Goal: Complete Application Form: Complete application form

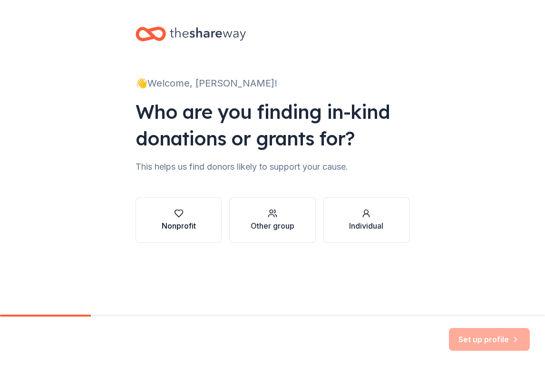
click at [181, 220] on div "Nonprofit" at bounding box center [179, 220] width 34 height 23
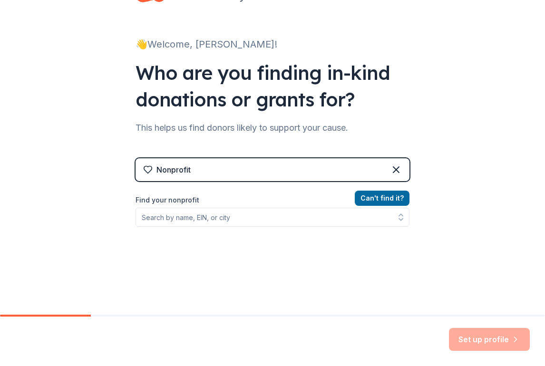
scroll to position [92, 0]
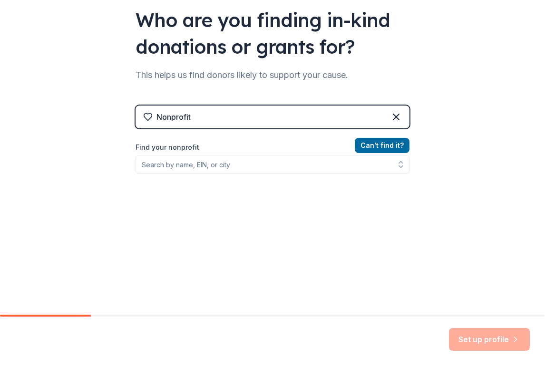
click at [277, 178] on div "Can ' t find it? Find your nonprofit" at bounding box center [273, 195] width 274 height 110
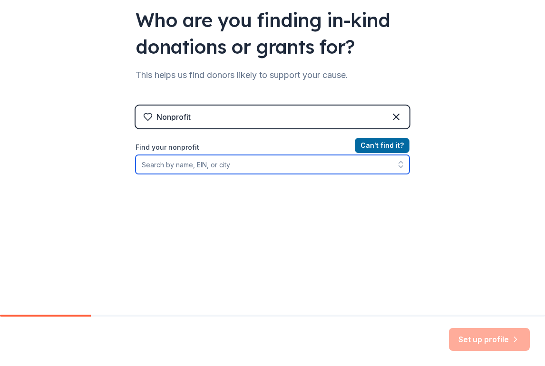
click at [275, 166] on input "Find your nonprofit" at bounding box center [273, 164] width 274 height 19
type input "[PERSON_NAME][GEOGRAPHIC_DATA]"
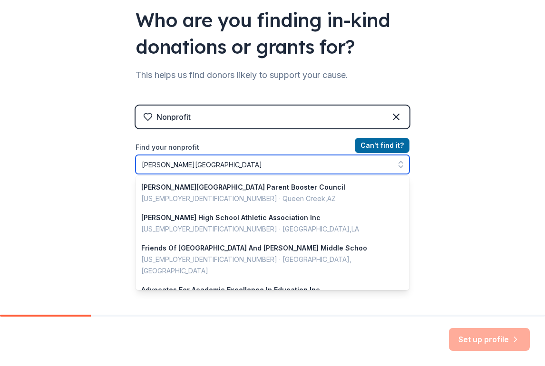
drag, startPoint x: 245, startPoint y: 165, endPoint x: 134, endPoint y: 151, distance: 112.2
click at [134, 151] on div "👋 Welcome, [PERSON_NAME]! Who are you finding in-kind donations or grants for? …" at bounding box center [272, 111] width 304 height 407
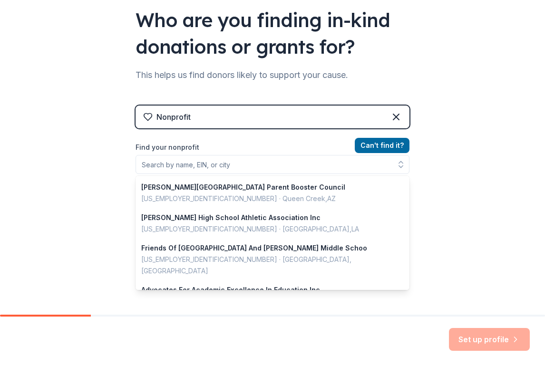
scroll to position [77, 0]
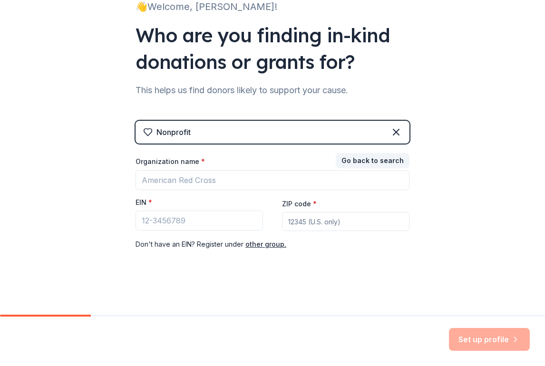
click at [172, 128] on div "Nonprofit" at bounding box center [173, 132] width 34 height 11
click at [398, 129] on icon at bounding box center [396, 132] width 6 height 6
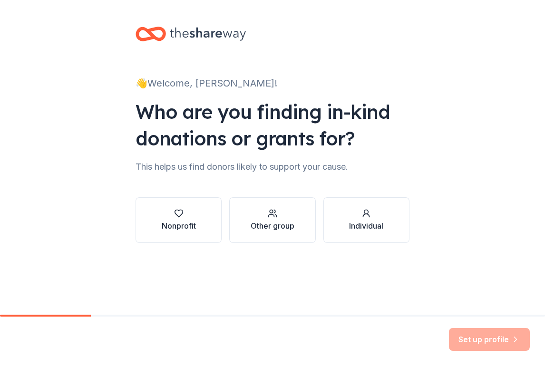
scroll to position [0, 0]
click at [278, 215] on div "button" at bounding box center [273, 214] width 44 height 10
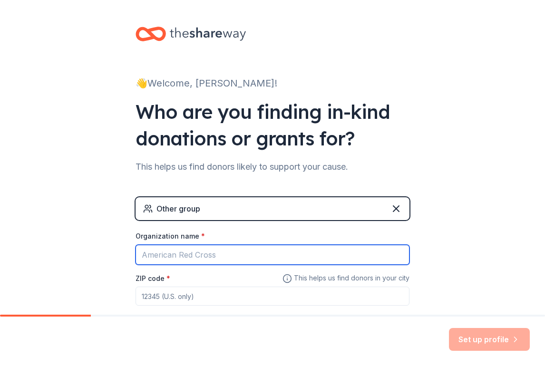
click at [209, 255] on input "Organization name *" at bounding box center [273, 255] width 274 height 20
type input "x"
paste input "[PERSON_NAME][GEOGRAPHIC_DATA]"
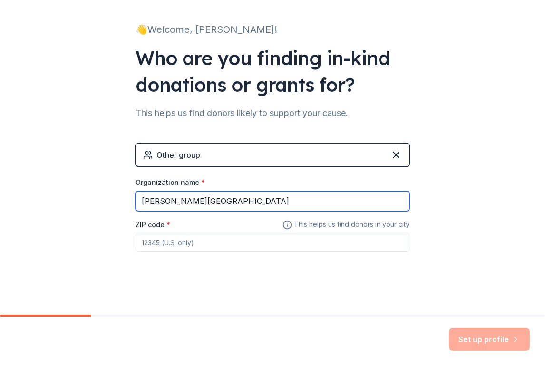
scroll to position [56, 0]
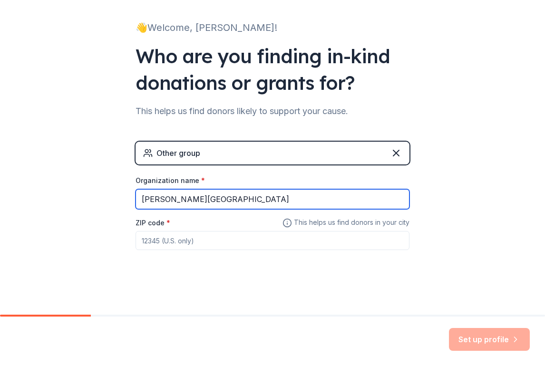
type input "[PERSON_NAME][GEOGRAPHIC_DATA]"
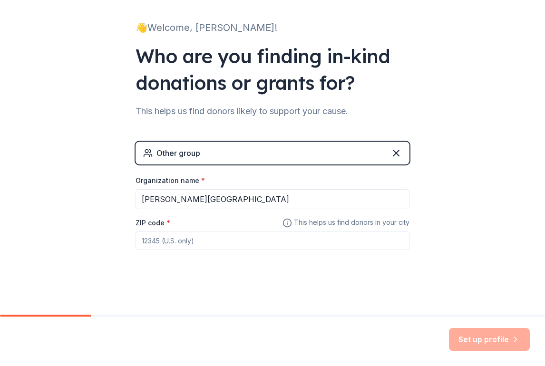
click at [199, 243] on input "ZIP code *" at bounding box center [273, 240] width 274 height 19
type input "19130"
click at [500, 341] on button "Set up profile" at bounding box center [489, 339] width 81 height 23
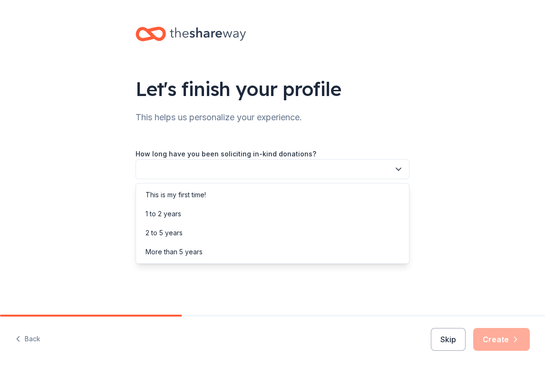
click at [213, 163] on button "button" at bounding box center [273, 169] width 274 height 20
click at [198, 194] on div "This is my first time!" at bounding box center [176, 194] width 60 height 11
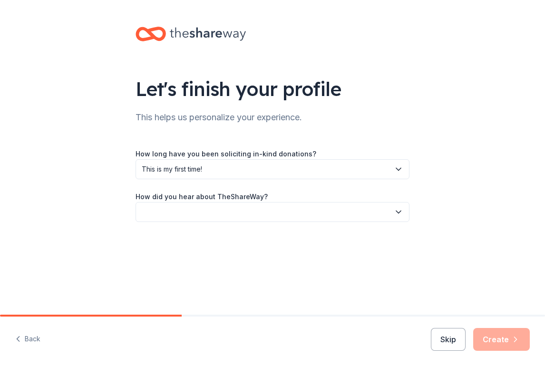
click at [218, 211] on button "button" at bounding box center [273, 212] width 274 height 20
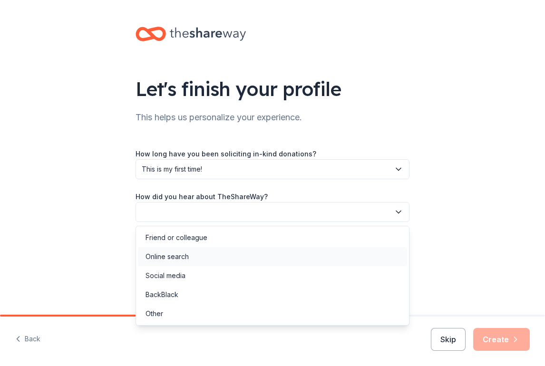
click at [195, 260] on div "Online search" at bounding box center [272, 256] width 269 height 19
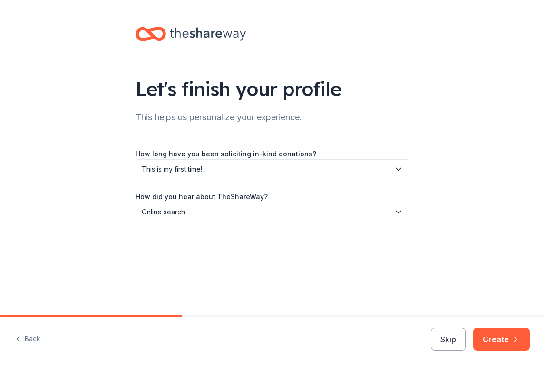
click at [501, 351] on div "Back Skip Create" at bounding box center [272, 341] width 545 height 49
click at [501, 343] on button "Create" at bounding box center [501, 339] width 57 height 23
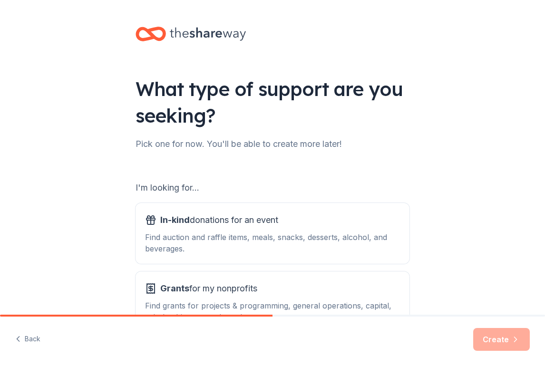
scroll to position [69, 0]
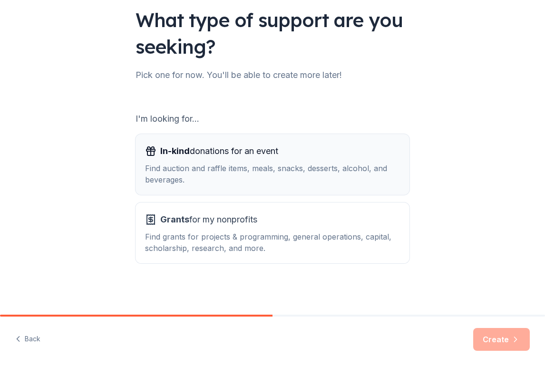
click at [264, 174] on div "Find auction and raffle items, meals, snacks, desserts, alcohol, and beverages." at bounding box center [272, 174] width 255 height 23
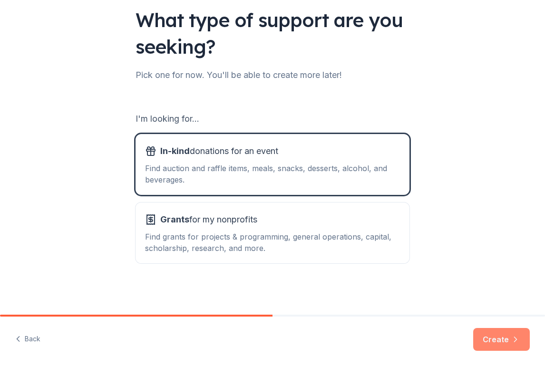
click at [499, 343] on button "Create" at bounding box center [501, 339] width 57 height 23
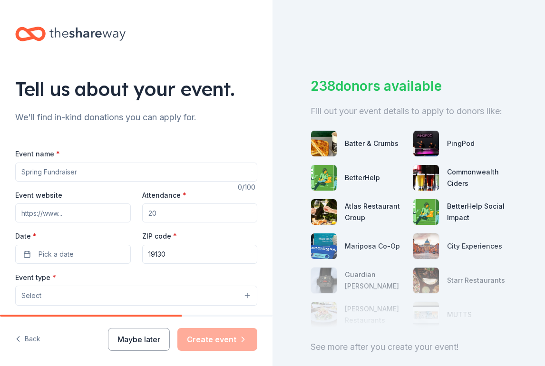
click at [72, 172] on input "Event name *" at bounding box center [136, 172] width 242 height 19
type input "[PERSON_NAME] Feast"
click at [65, 212] on input "Event website" at bounding box center [73, 213] width 116 height 19
type input "[DOMAIN_NAME]"
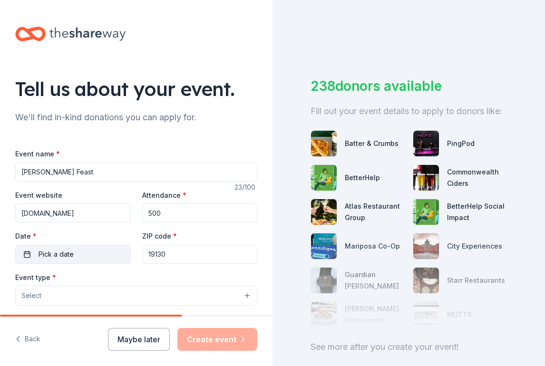
type input "500"
click at [62, 259] on span "Pick a date" at bounding box center [56, 254] width 35 height 11
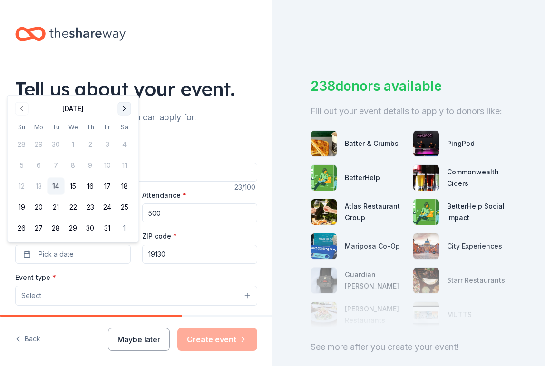
click at [124, 106] on button "Go to next month" at bounding box center [124, 108] width 13 height 13
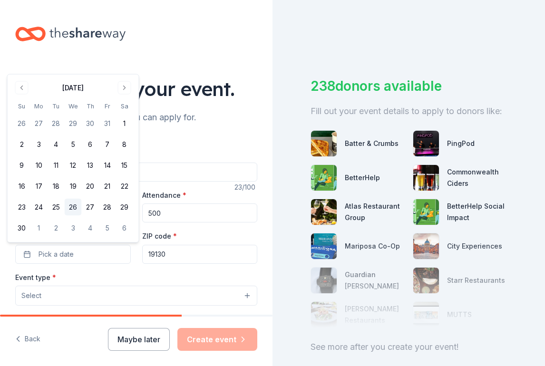
click at [73, 205] on button "26" at bounding box center [73, 207] width 17 height 17
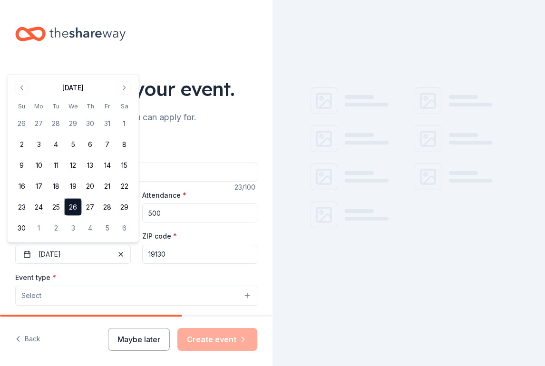
click at [144, 292] on button "Select" at bounding box center [136, 296] width 242 height 20
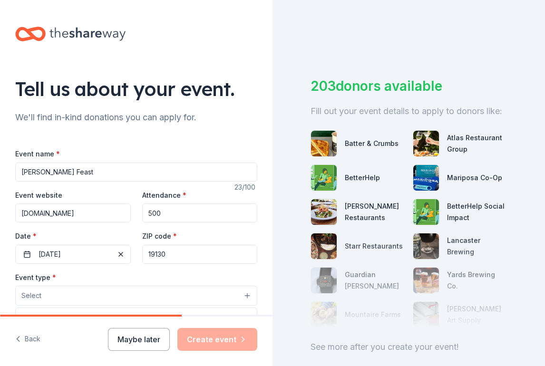
click at [143, 292] on button "Select" at bounding box center [136, 296] width 242 height 20
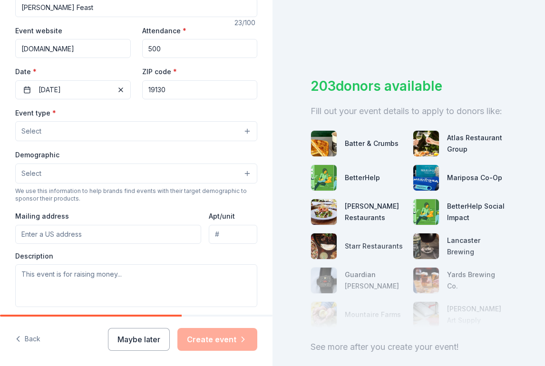
scroll to position [228, 0]
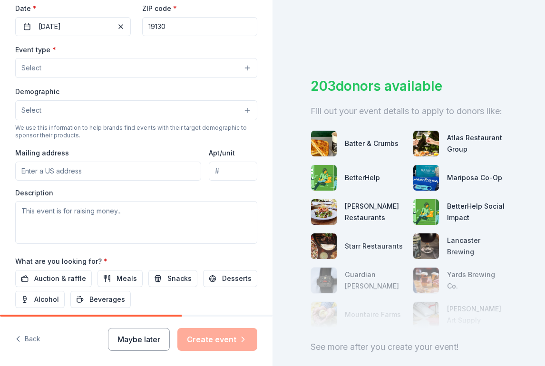
click at [249, 66] on button "Select" at bounding box center [136, 68] width 242 height 20
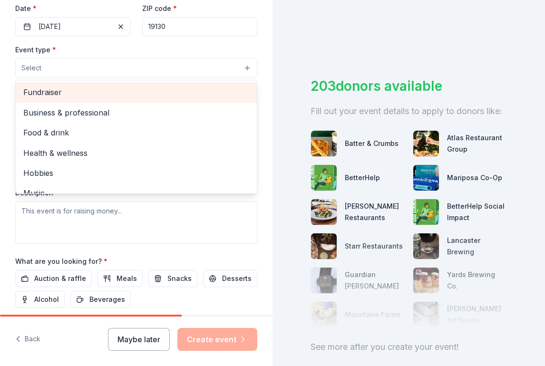
scroll to position [9, 0]
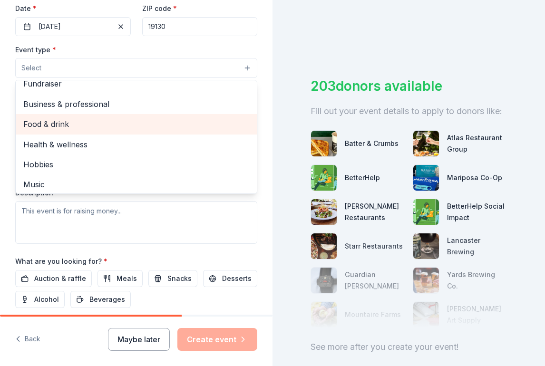
click at [63, 116] on div "Food & drink" at bounding box center [136, 124] width 241 height 20
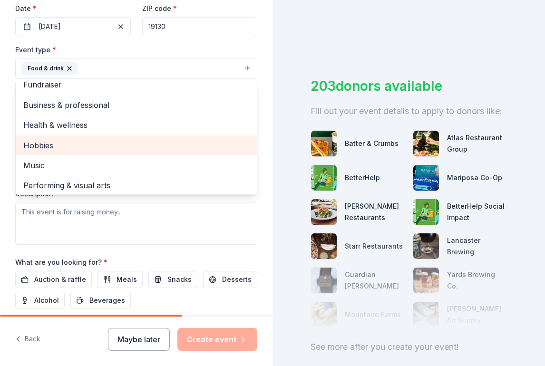
scroll to position [11, 0]
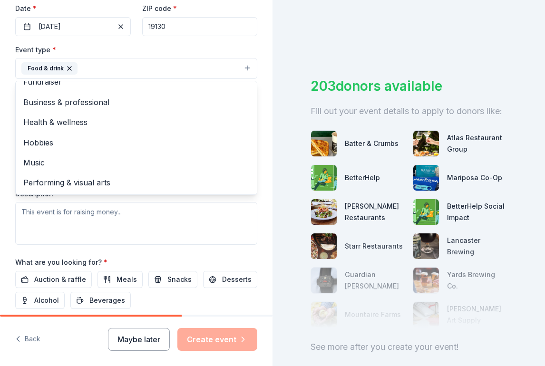
click at [271, 70] on div "Tell us about your event. We'll find in-kind donations you can apply for. Event…" at bounding box center [136, 89] width 273 height 634
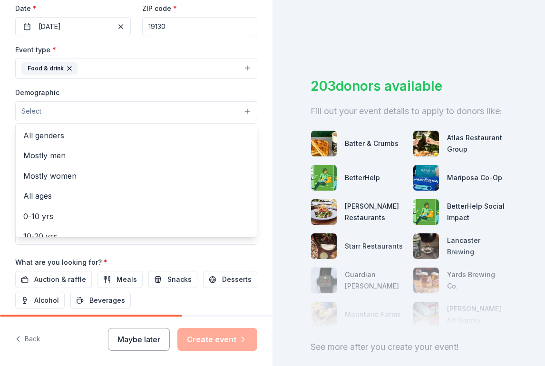
click at [68, 104] on button "Select" at bounding box center [136, 111] width 242 height 20
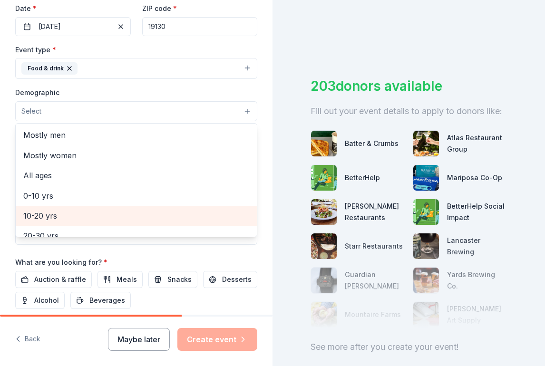
click at [92, 215] on span "10-20 yrs" at bounding box center [136, 216] width 226 height 12
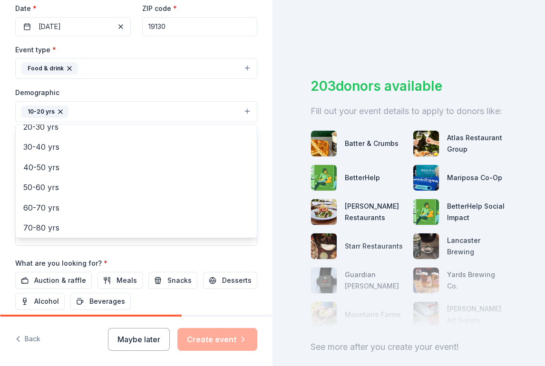
scroll to position [133, 0]
click at [263, 88] on div "Tell us about your event. We'll find in-kind donations you can apply for. Event…" at bounding box center [136, 89] width 273 height 635
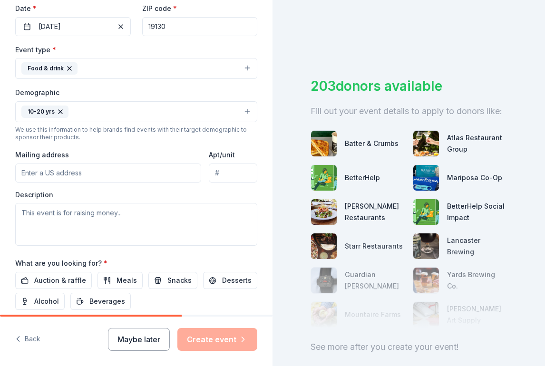
click at [125, 172] on input "Mailing address" at bounding box center [108, 173] width 186 height 19
type input "[STREET_ADDRESS]"
click at [233, 172] on input "Apt/unit" at bounding box center [233, 173] width 49 height 19
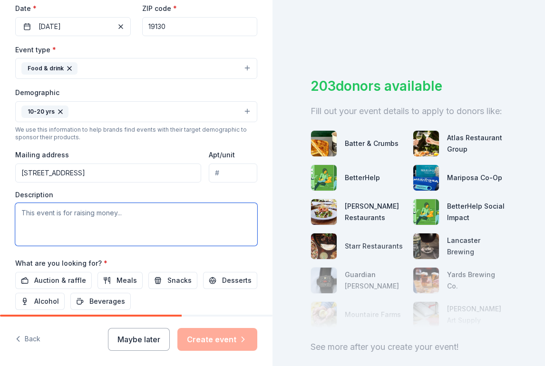
click at [127, 232] on textarea at bounding box center [136, 224] width 242 height 43
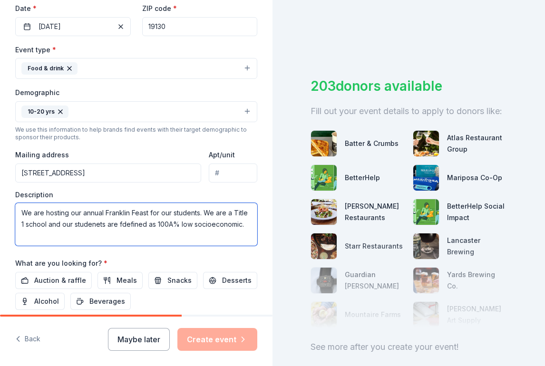
click at [121, 225] on textarea "We are hosting our annual Franklin Feast for our students. We are a Title 1 sch…" at bounding box center [136, 224] width 242 height 43
click at [97, 223] on textarea "We are hosting our annual Franklin Feast for our students. We are a Title 1 sch…" at bounding box center [136, 224] width 242 height 43
click at [246, 226] on textarea "We are hosting our annual Franklin Feast for our students. We are a Title 1 sch…" at bounding box center [136, 224] width 242 height 43
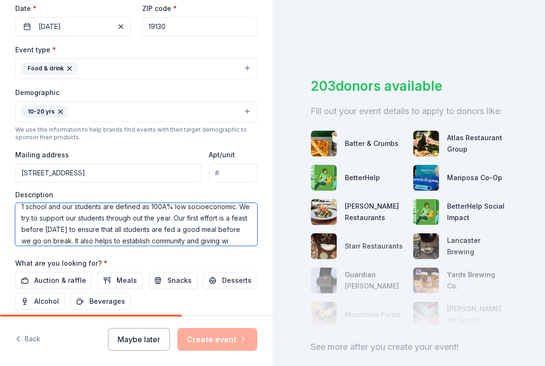
scroll to position [29, 0]
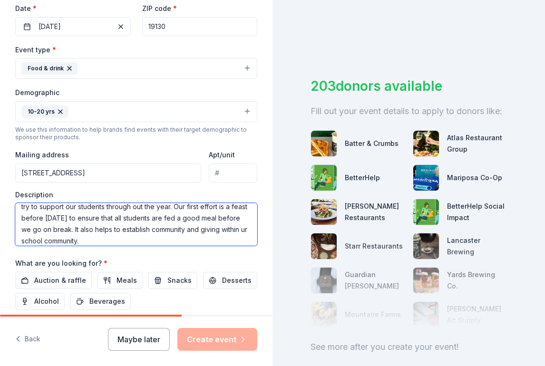
click at [42, 243] on textarea "We are hosting our annual Franklin Feast for our students. We are a Title 1 sch…" at bounding box center [136, 224] width 242 height 43
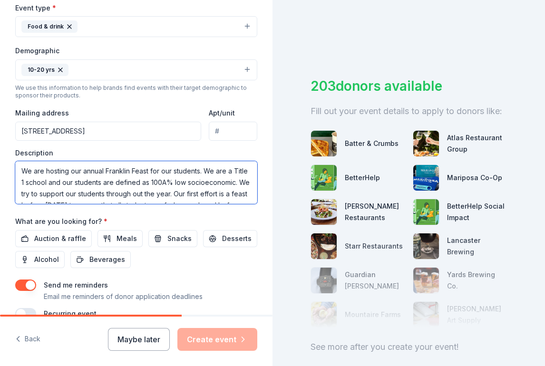
scroll to position [320, 0]
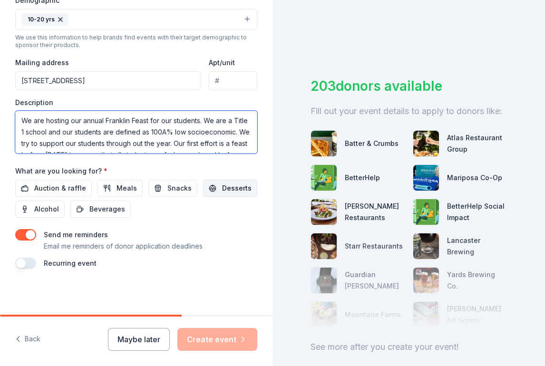
type textarea "We are hosting our annual Franklin Feast for our students. We are a Title 1 sch…"
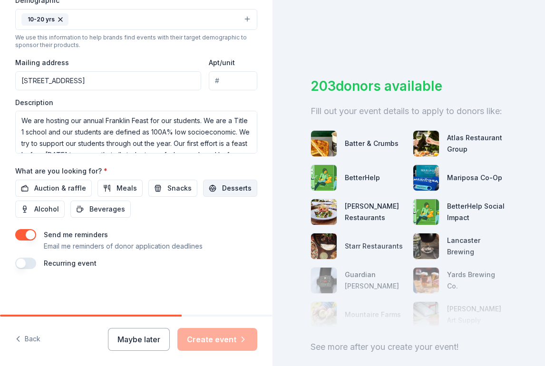
click at [222, 187] on span "Desserts" at bounding box center [236, 188] width 29 height 11
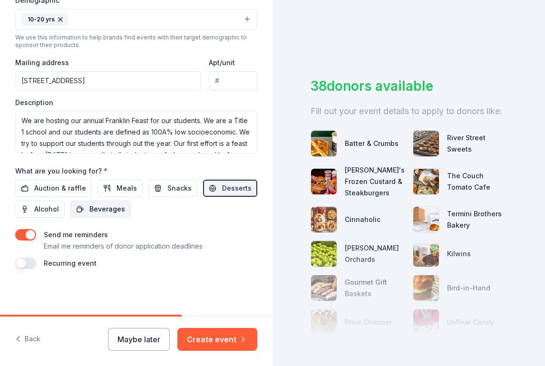
click at [108, 208] on span "Beverages" at bounding box center [107, 209] width 36 height 11
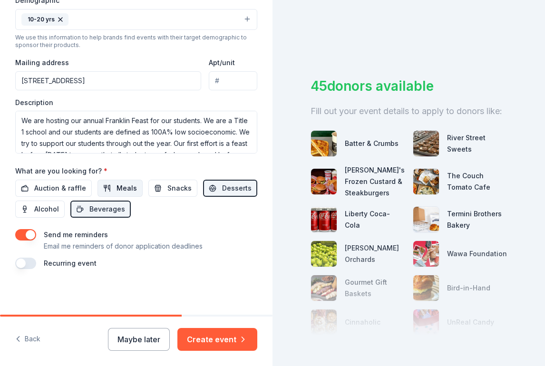
click at [119, 187] on span "Meals" at bounding box center [127, 188] width 20 height 11
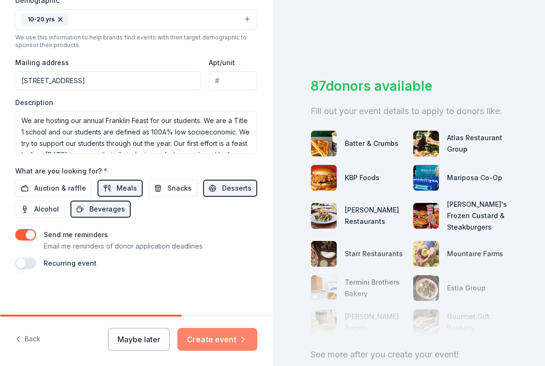
click at [195, 337] on button "Create event" at bounding box center [217, 339] width 80 height 23
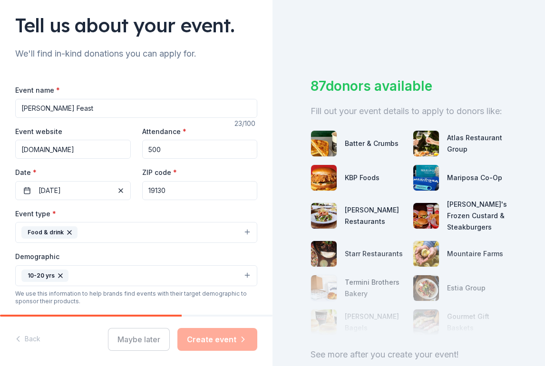
scroll to position [63, 0]
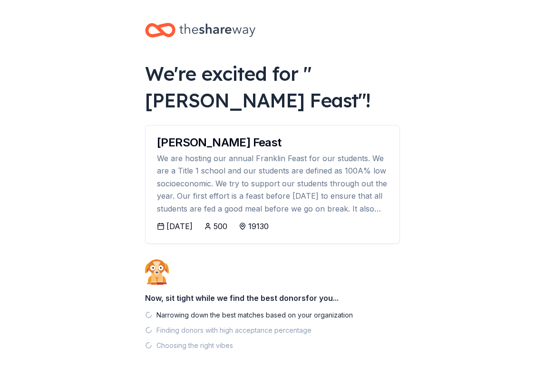
scroll to position [48, 0]
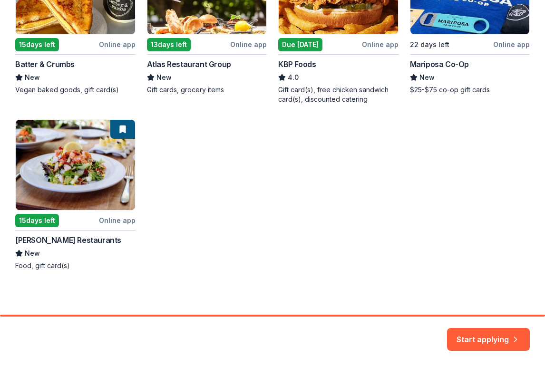
scroll to position [252, 0]
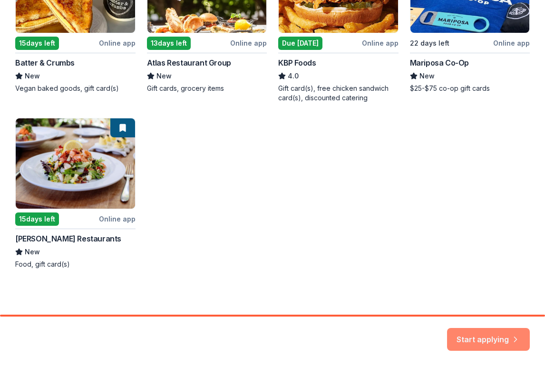
click at [498, 346] on div "Start applying" at bounding box center [488, 339] width 83 height 23
click at [498, 334] on button "Start applying" at bounding box center [488, 338] width 83 height 23
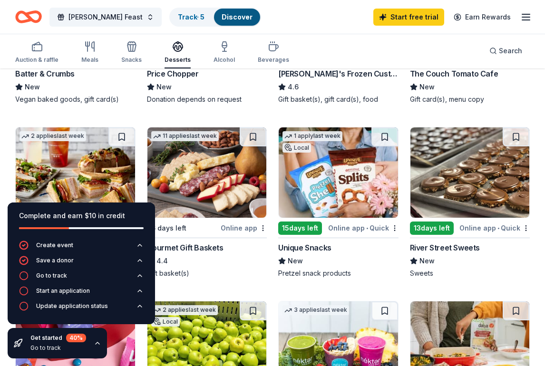
scroll to position [214, 0]
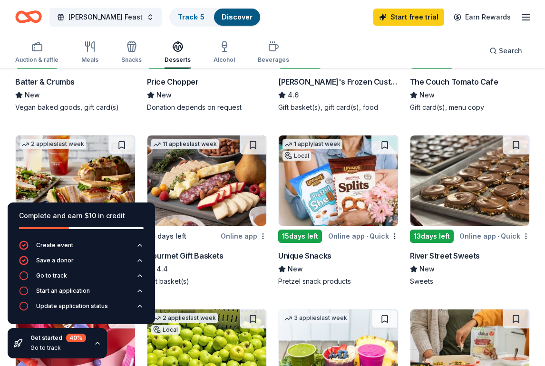
click at [426, 232] on div "13 days left" at bounding box center [432, 236] width 44 height 13
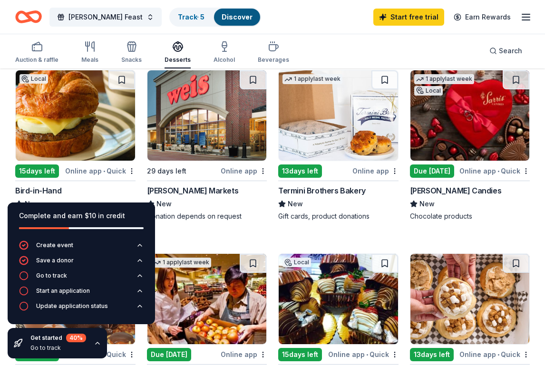
scroll to position [639, 0]
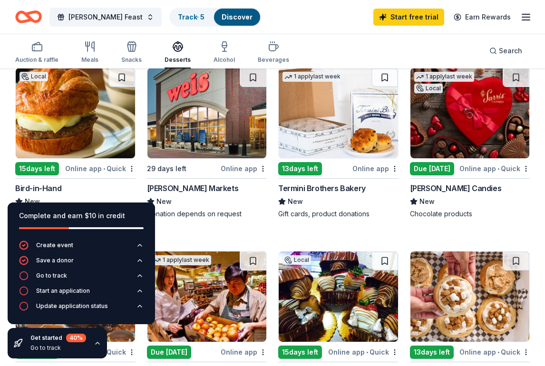
click at [243, 125] on img at bounding box center [206, 113] width 119 height 90
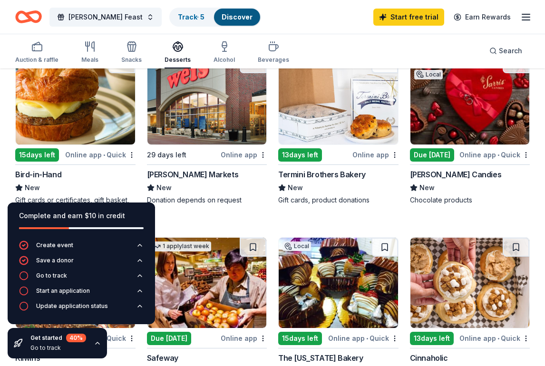
click at [333, 90] on img at bounding box center [338, 99] width 119 height 90
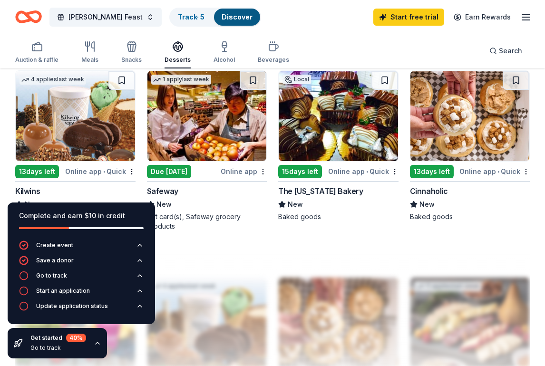
scroll to position [825, 0]
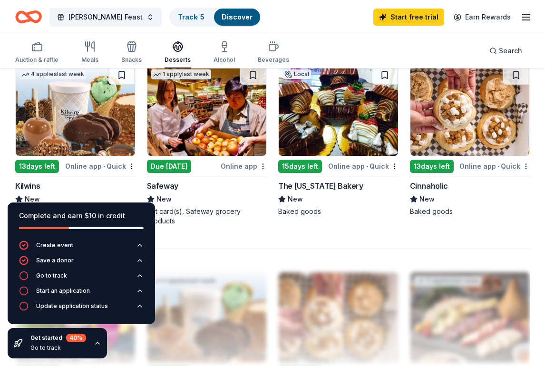
click at [356, 119] on img at bounding box center [338, 111] width 119 height 90
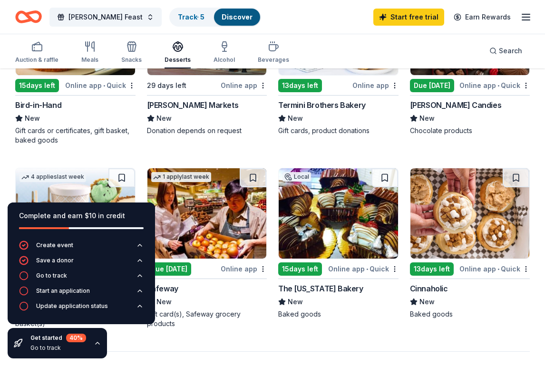
scroll to position [748, 0]
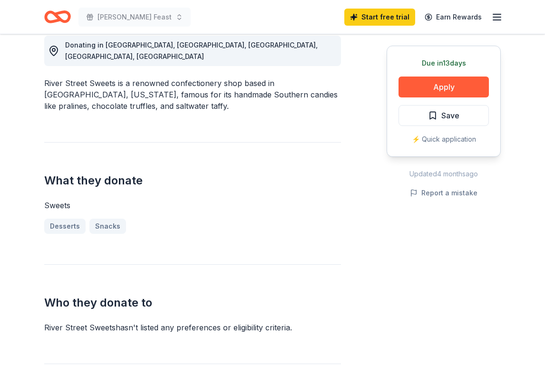
scroll to position [284, 0]
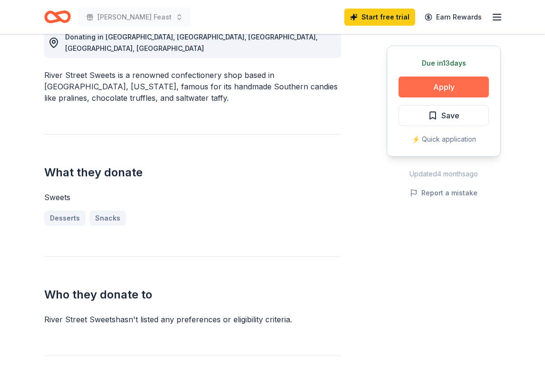
click at [415, 81] on button "Apply" at bounding box center [444, 87] width 90 height 21
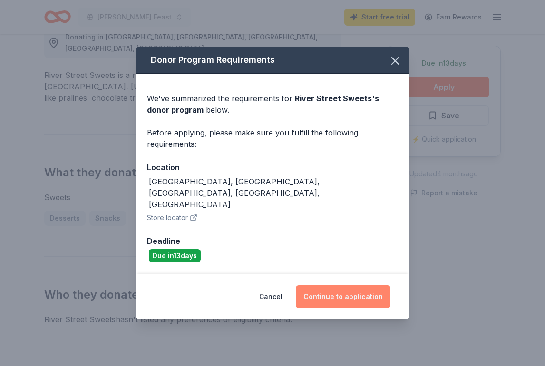
click at [332, 285] on button "Continue to application" at bounding box center [343, 296] width 95 height 23
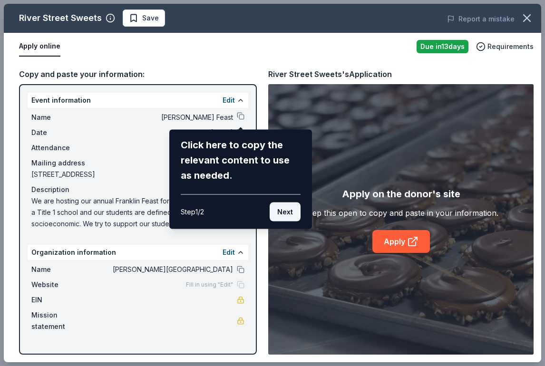
click at [281, 212] on button "Next" at bounding box center [285, 212] width 31 height 19
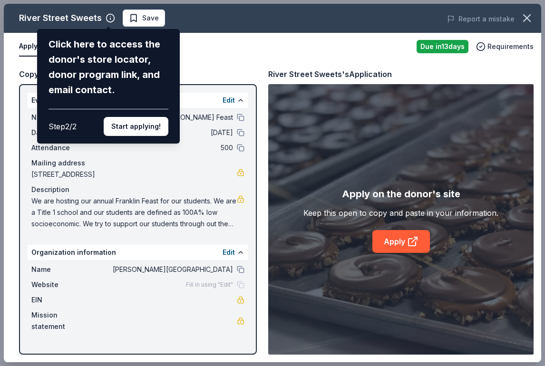
click at [215, 64] on div "River Street Sweets Click here to access the donor's store locator, donor progr…" at bounding box center [272, 183] width 537 height 359
click at [141, 123] on button "Start applying!" at bounding box center [136, 126] width 65 height 19
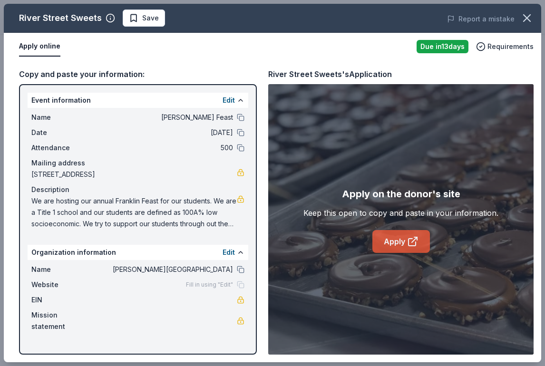
click at [407, 243] on icon at bounding box center [412, 241] width 11 height 11
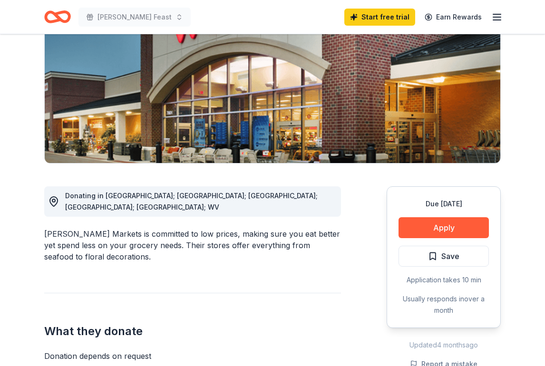
scroll to position [189, 0]
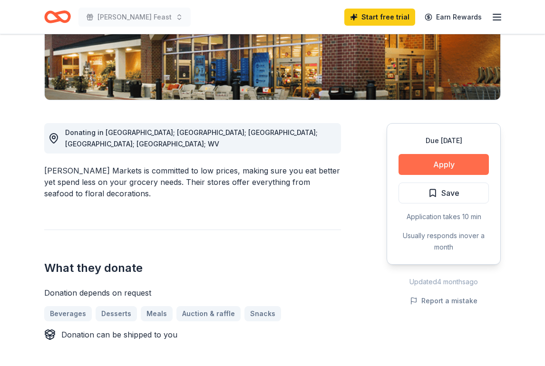
click at [432, 161] on button "Apply" at bounding box center [444, 164] width 90 height 21
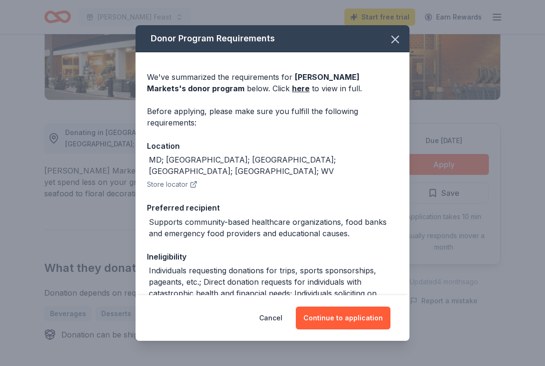
click at [446, 191] on div "Donor Program Requirements We've summarized the requirements for Weis Markets '…" at bounding box center [272, 183] width 545 height 366
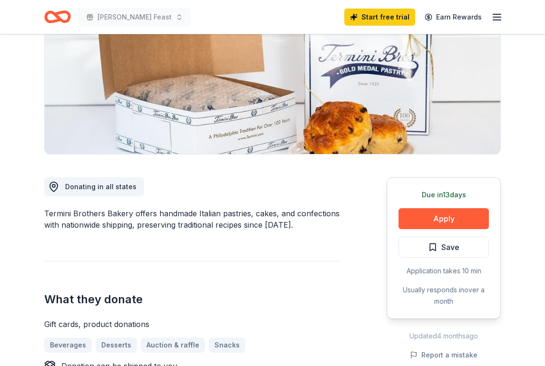
scroll to position [203, 0]
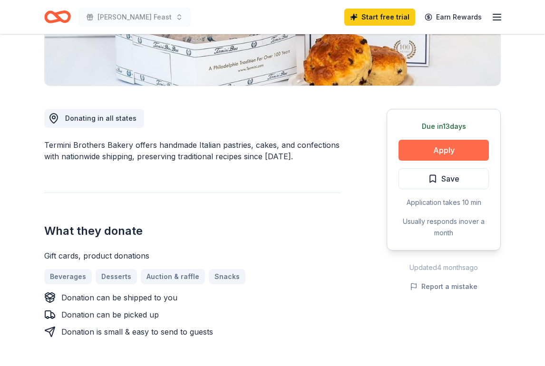
click at [414, 148] on button "Apply" at bounding box center [444, 150] width 90 height 21
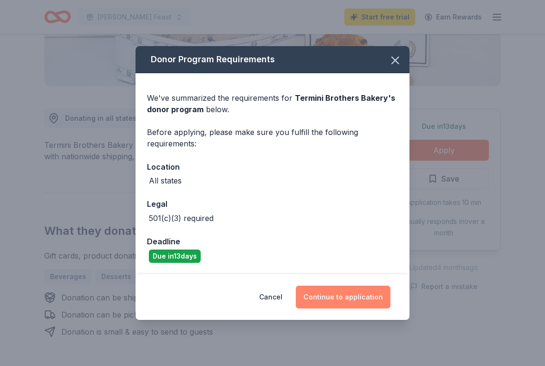
click at [315, 293] on button "Continue to application" at bounding box center [343, 297] width 95 height 23
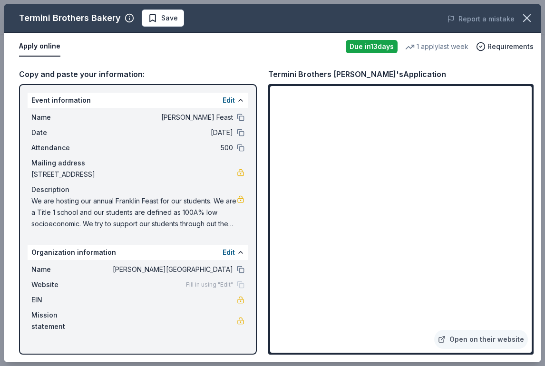
click at [107, 92] on div "Event information Edit Name Benjamin Franklin Feast Date 11/26/25 Attendance 50…" at bounding box center [138, 219] width 238 height 271
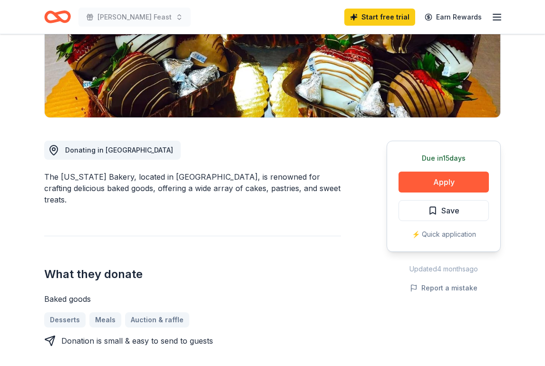
scroll to position [183, 0]
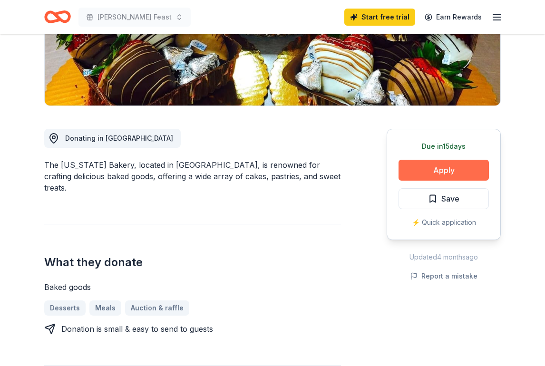
click at [419, 177] on button "Apply" at bounding box center [444, 170] width 90 height 21
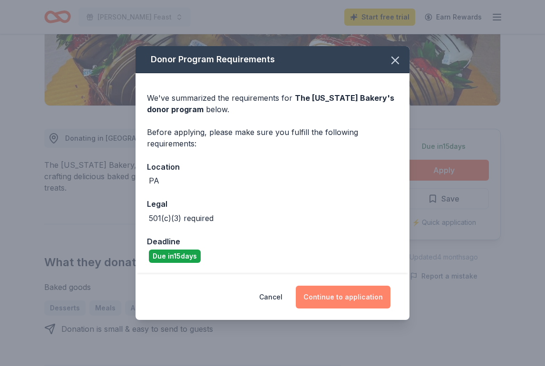
click at [320, 295] on button "Continue to application" at bounding box center [343, 297] width 95 height 23
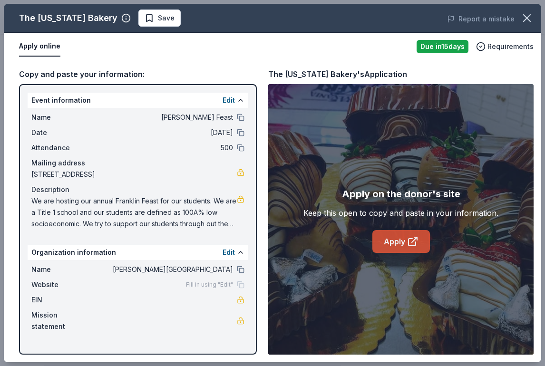
click at [391, 235] on link "Apply" at bounding box center [401, 241] width 58 height 23
